Goal: Communication & Community: Ask a question

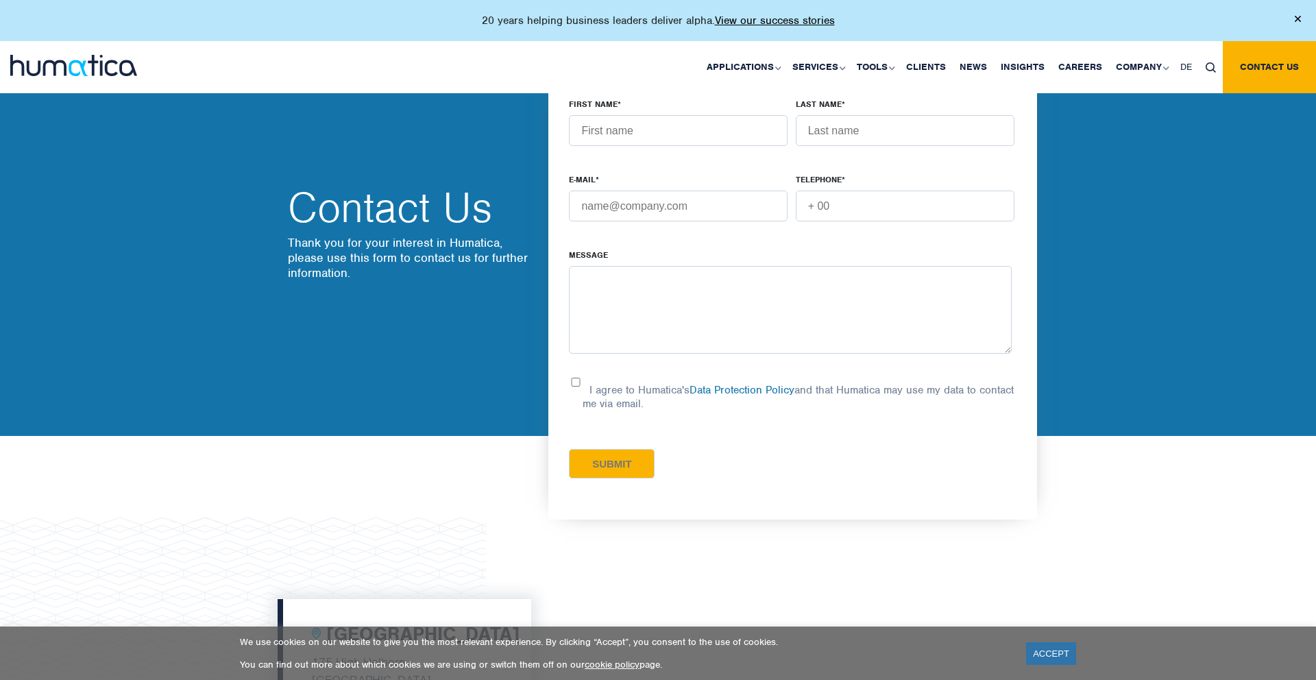
click at [1051, 653] on link "ACCEPT" at bounding box center [1051, 653] width 50 height 23
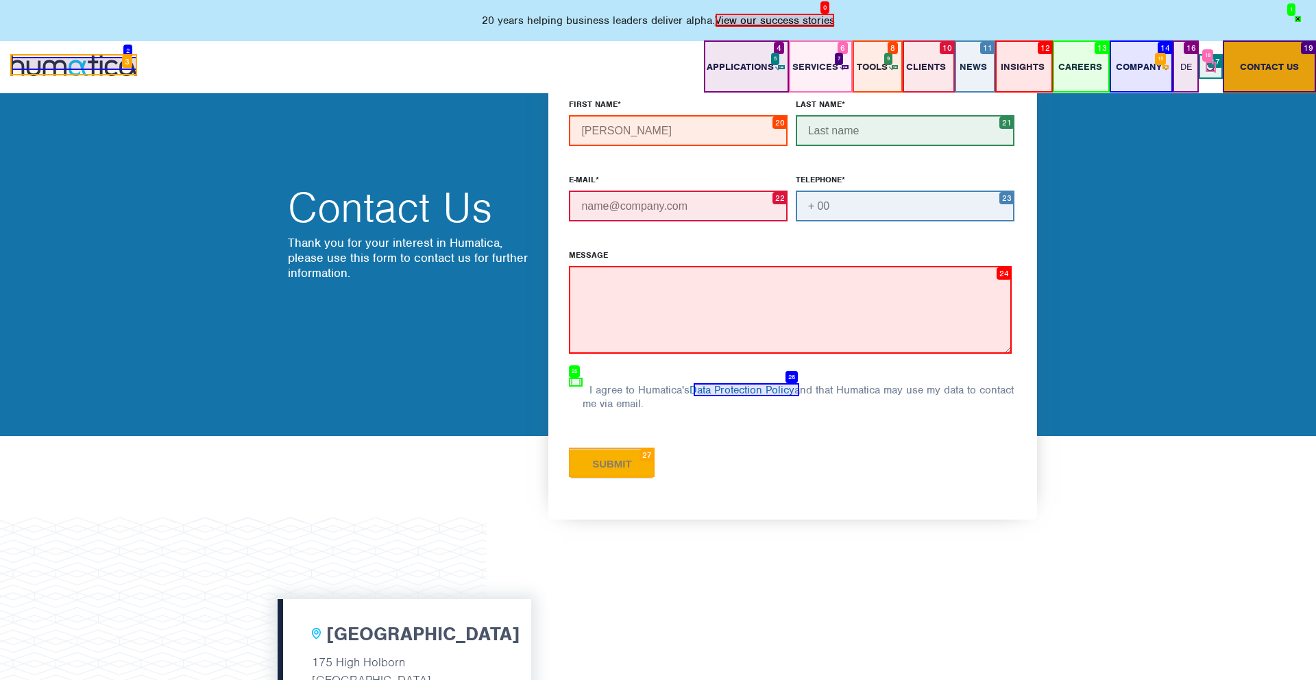
type input "[PERSON_NAME]"
type input "[PERSON_NAME][EMAIL_ADDRESS][PERSON_NAME][DOMAIN_NAME]"
type input "[PHONE_NUMBER]"
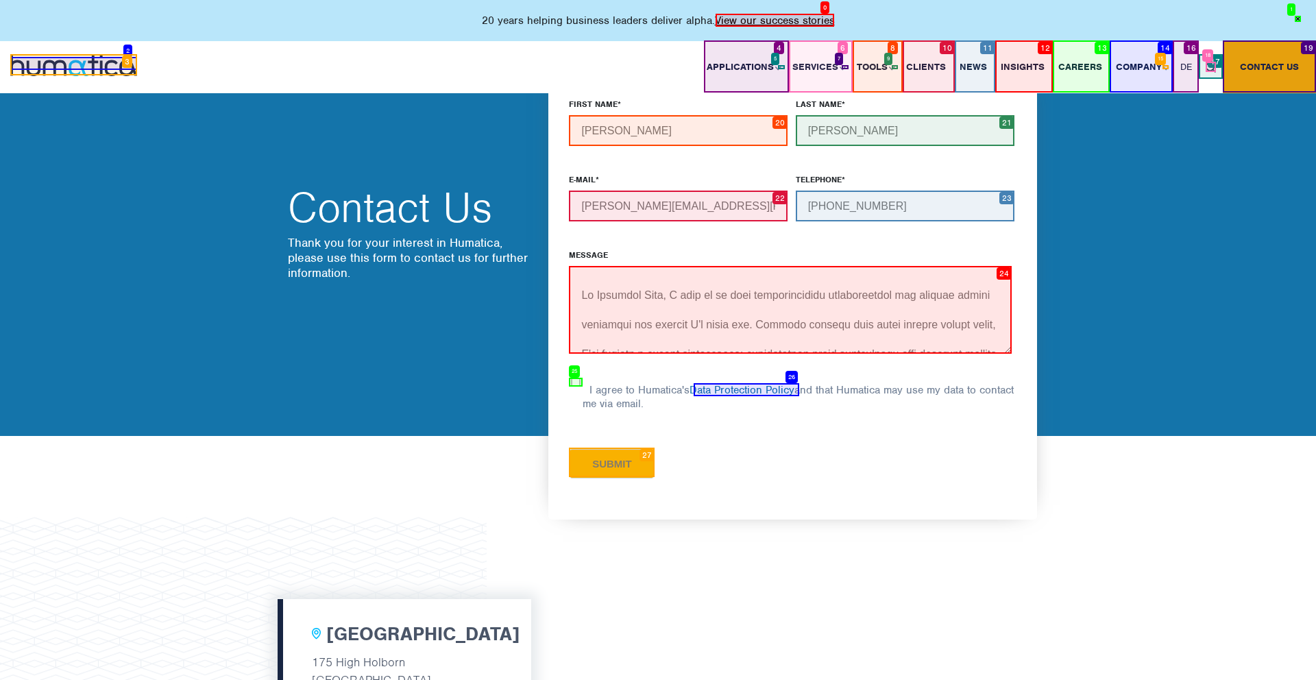
scroll to position [479, 0]
type textarea "Hi Humatica Team, I read up on your organizational effectiveness for private eq…"
click at [576, 382] on input "I agree to Humatica's Data Protection Policy and that Humatica may use my data …" at bounding box center [576, 382] width 14 height 9
checkbox input "true"
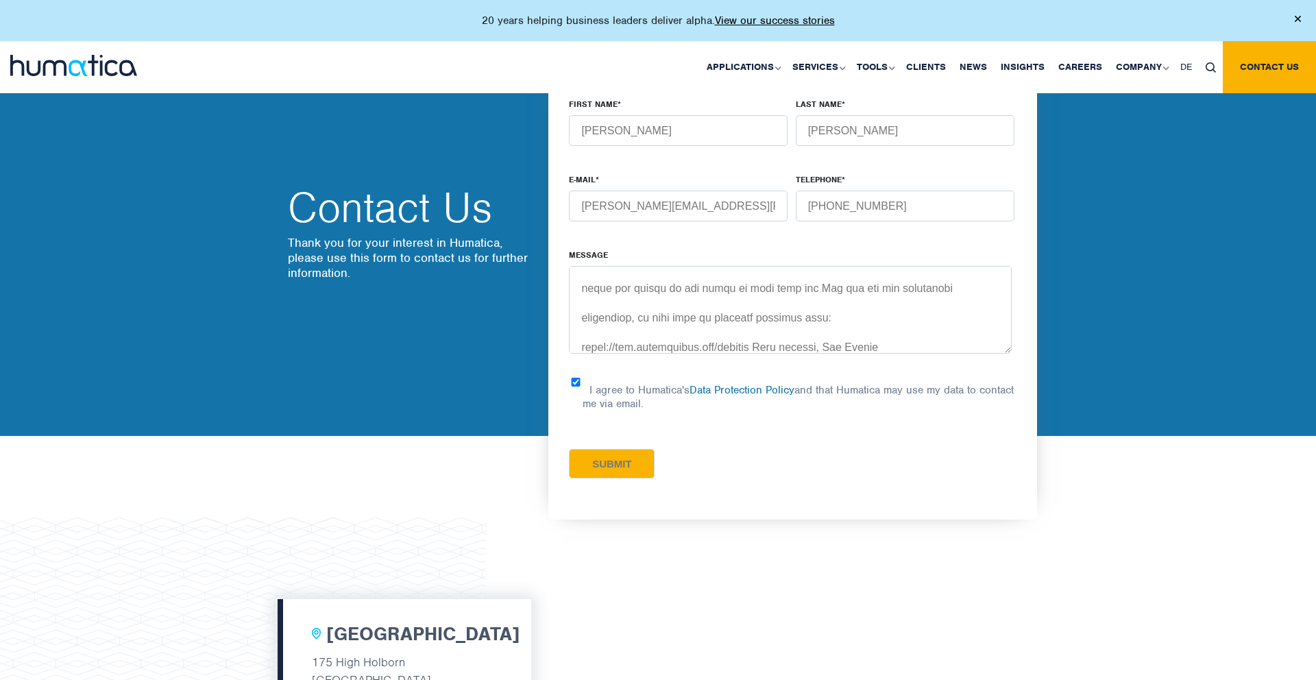
click at [612, 462] on input "Submit" at bounding box center [612, 463] width 86 height 29
